Goal: Transaction & Acquisition: Purchase product/service

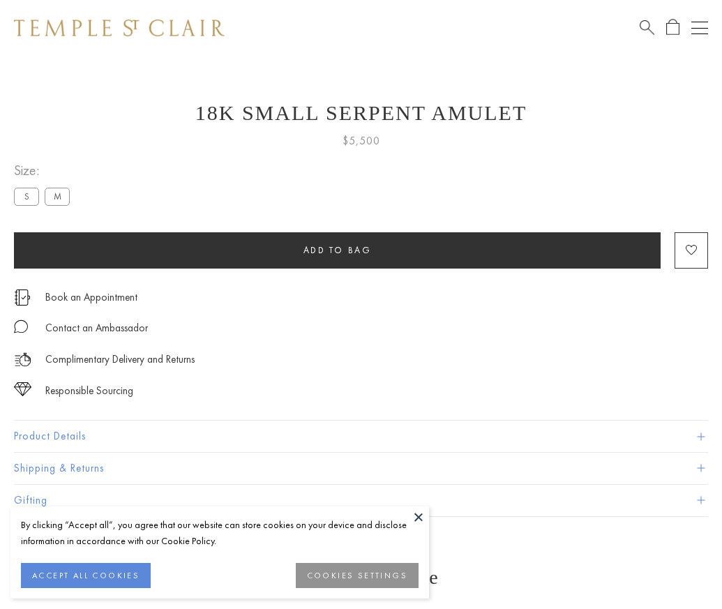
scroll to position [23, 0]
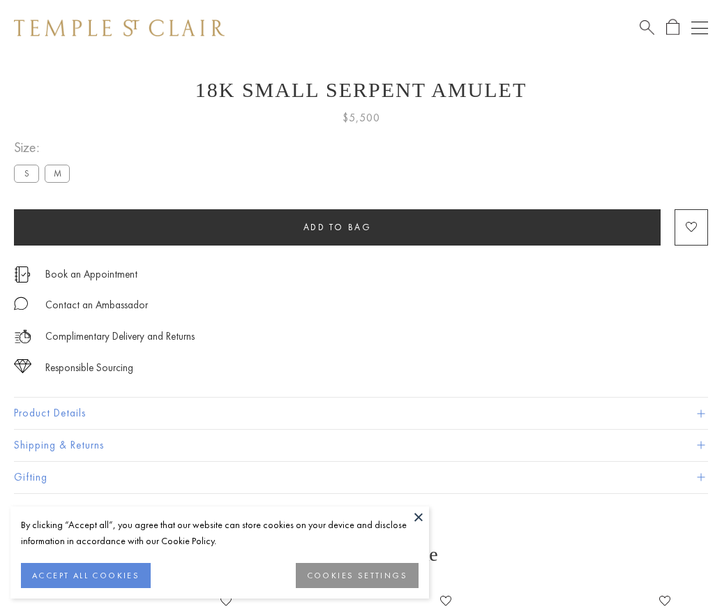
click at [337, 227] on span "Add to bag" at bounding box center [338, 227] width 68 height 12
